Goal: Information Seeking & Learning: Learn about a topic

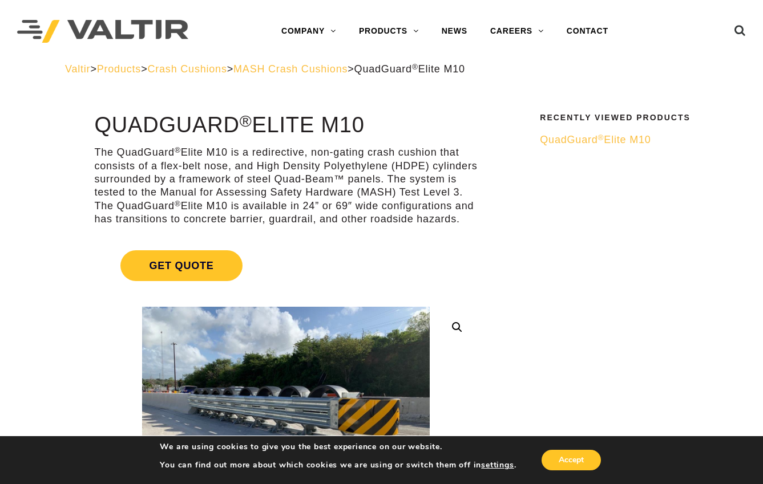
click at [316, 70] on span "MASH Crash Cushions" at bounding box center [290, 68] width 114 height 11
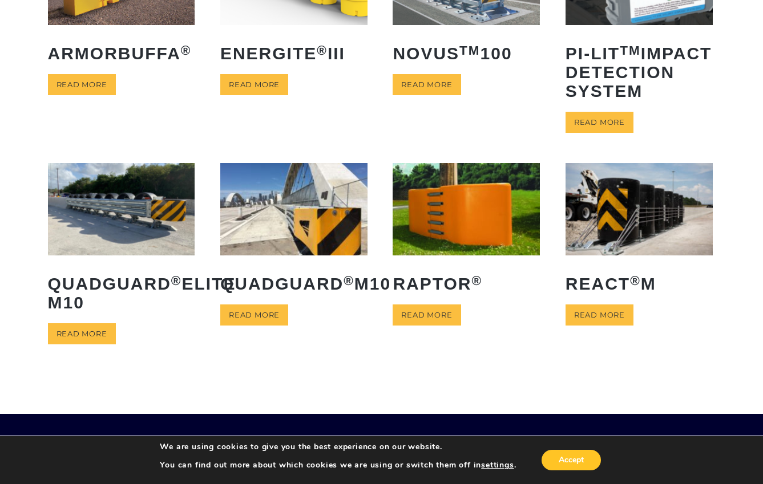
scroll to position [171, 0]
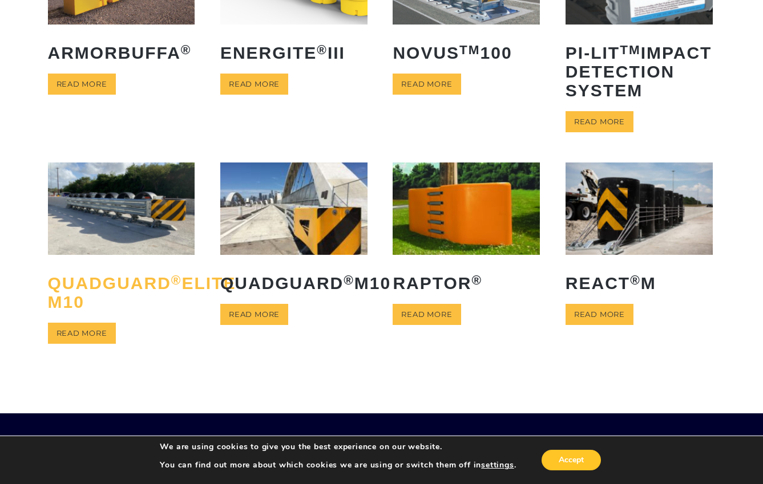
click at [95, 309] on h2 "QuadGuard ® Elite M10" at bounding box center [121, 292] width 147 height 55
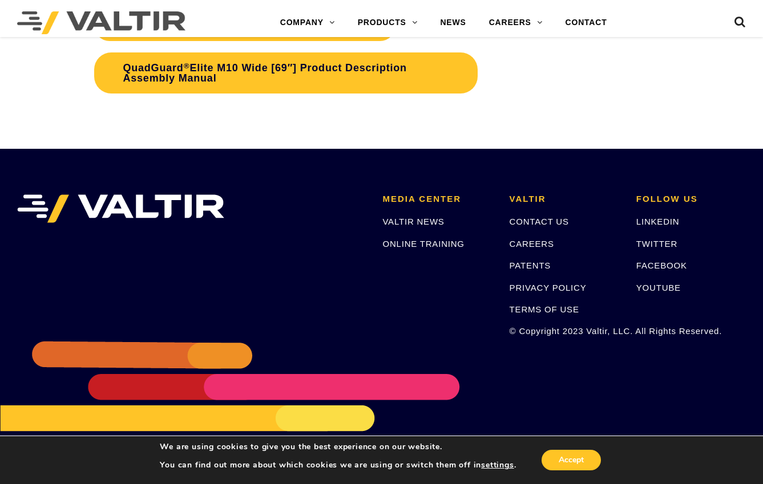
scroll to position [5077, 0]
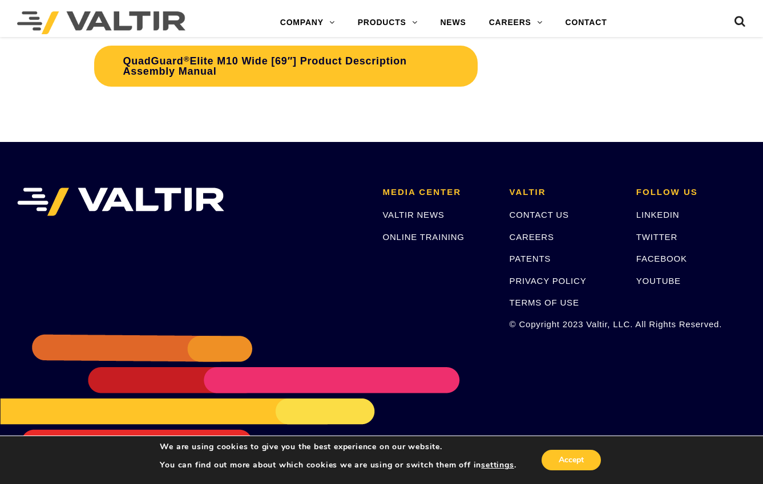
scroll to position [4807, 0]
